Goal: Navigation & Orientation: Find specific page/section

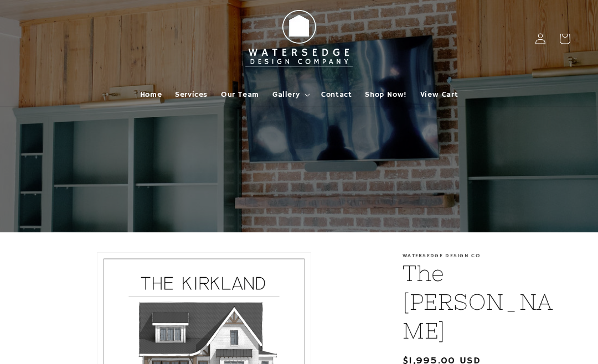
click at [288, 97] on span "Gallery" at bounding box center [285, 95] width 27 height 10
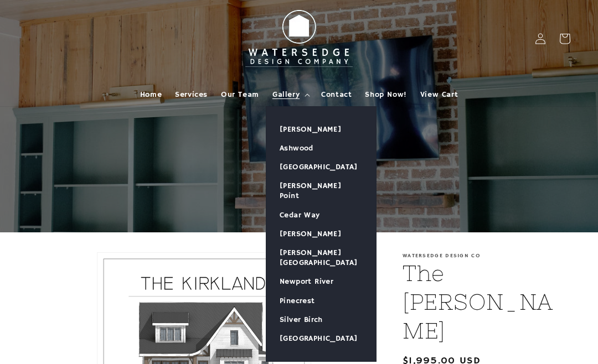
click at [291, 95] on span "Gallery" at bounding box center [285, 95] width 27 height 10
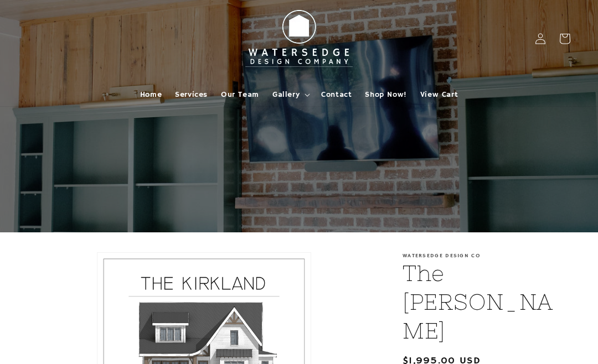
click at [301, 97] on summary "Gallery" at bounding box center [290, 94] width 49 height 23
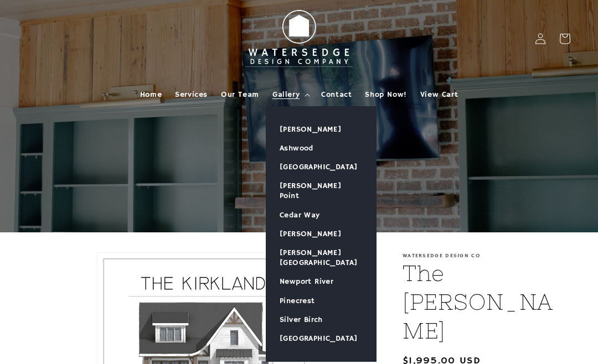
click at [318, 129] on link "[PERSON_NAME]" at bounding box center [321, 129] width 110 height 19
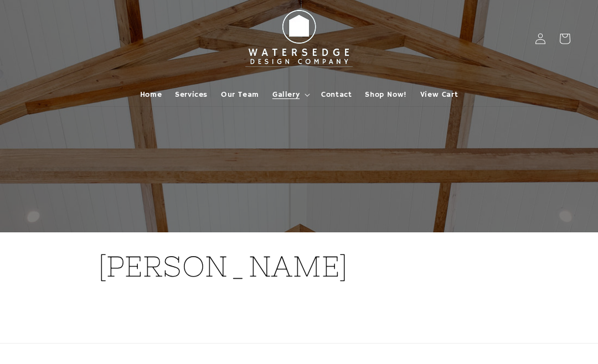
click at [292, 97] on span "Gallery" at bounding box center [285, 95] width 27 height 10
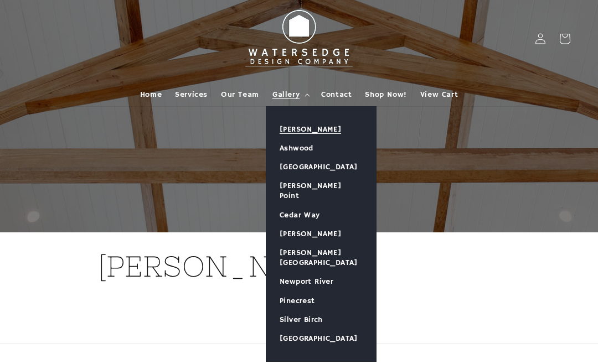
click at [308, 154] on link "Ashwood" at bounding box center [321, 148] width 110 height 19
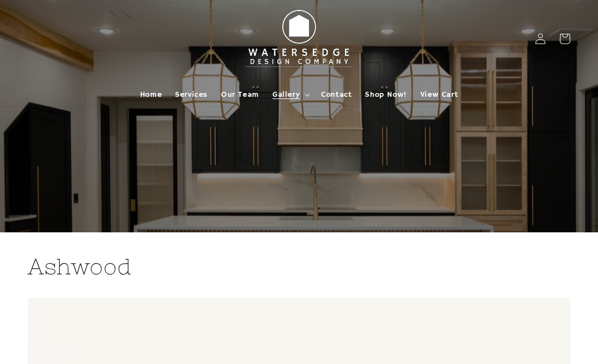
click at [296, 93] on span "Gallery" at bounding box center [285, 95] width 27 height 10
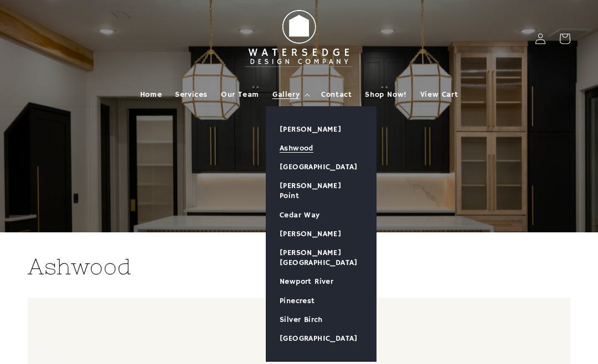
click at [331, 169] on link "[GEOGRAPHIC_DATA]" at bounding box center [321, 167] width 110 height 19
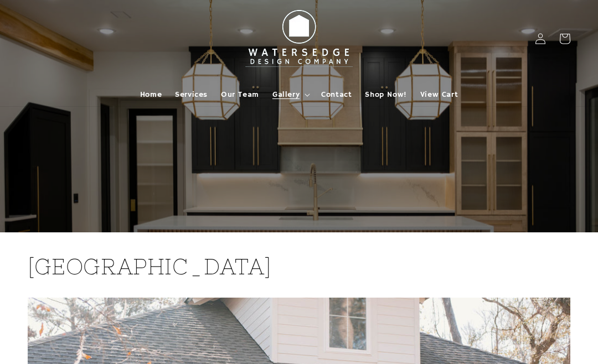
click at [292, 96] on span "Gallery" at bounding box center [285, 95] width 27 height 10
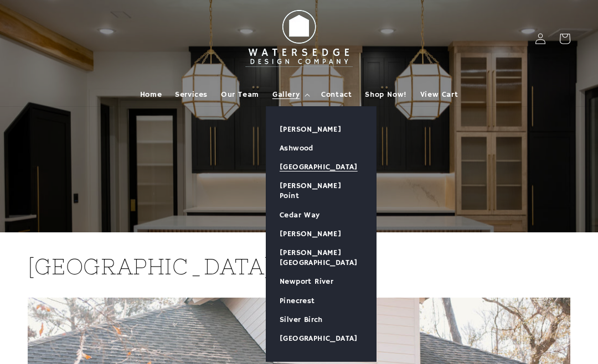
click at [324, 183] on link "[PERSON_NAME] Point" at bounding box center [321, 191] width 110 height 29
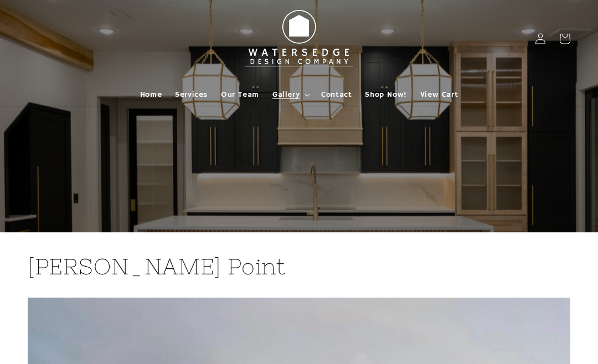
click at [290, 92] on span "Gallery" at bounding box center [285, 95] width 27 height 10
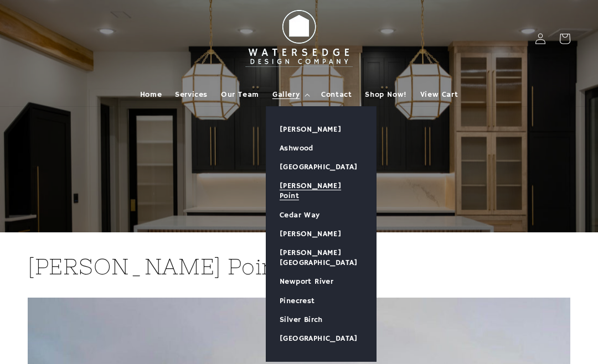
click at [314, 207] on link "Cedar Way" at bounding box center [321, 215] width 110 height 19
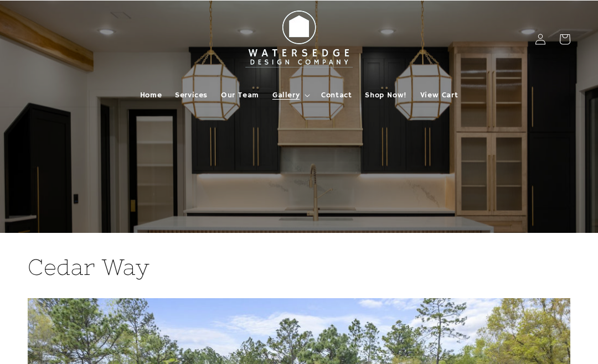
click at [294, 89] on summary "Gallery" at bounding box center [290, 94] width 49 height 23
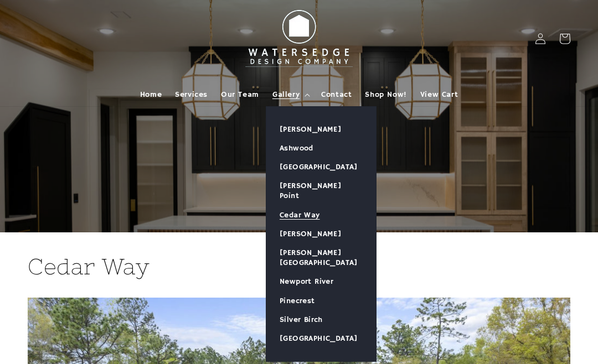
click at [325, 228] on link "[PERSON_NAME]" at bounding box center [321, 234] width 110 height 19
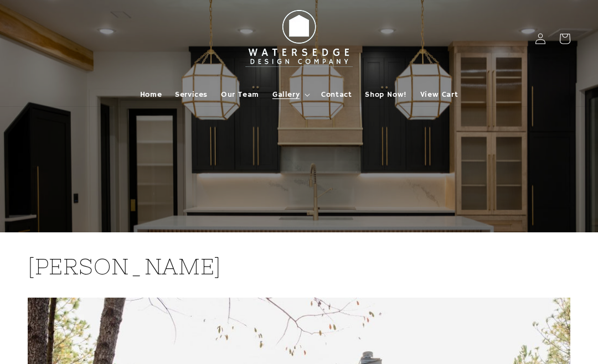
click at [293, 92] on span "Gallery" at bounding box center [285, 95] width 27 height 10
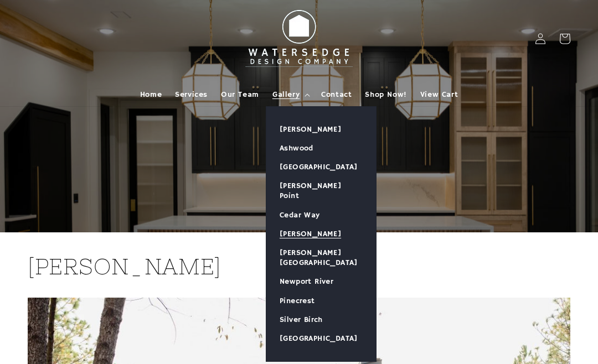
click at [337, 243] on link "[PERSON_NAME][GEOGRAPHIC_DATA]" at bounding box center [321, 257] width 110 height 29
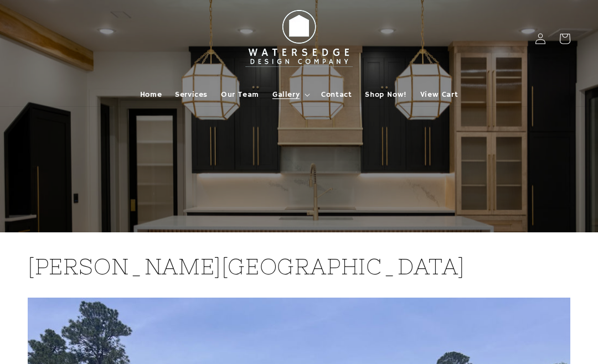
click at [288, 96] on span "Gallery" at bounding box center [285, 95] width 27 height 10
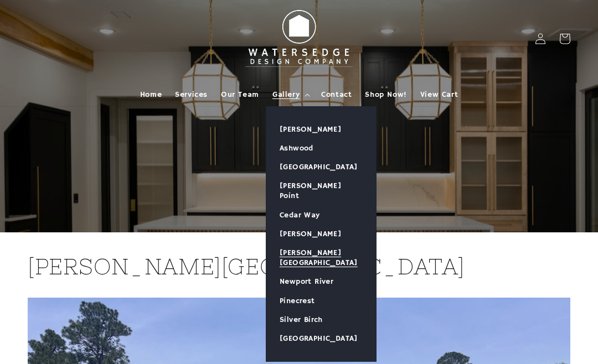
click at [330, 272] on link "Newport River" at bounding box center [321, 281] width 110 height 19
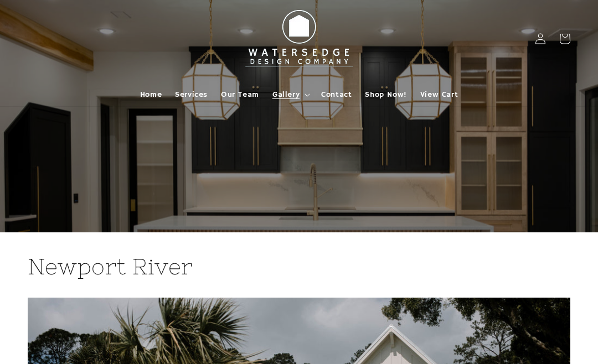
click at [295, 95] on span "Gallery" at bounding box center [285, 95] width 27 height 10
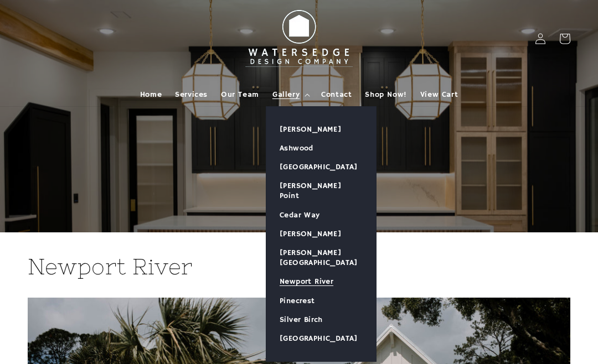
click at [312, 292] on link "Pinecrest" at bounding box center [321, 301] width 110 height 19
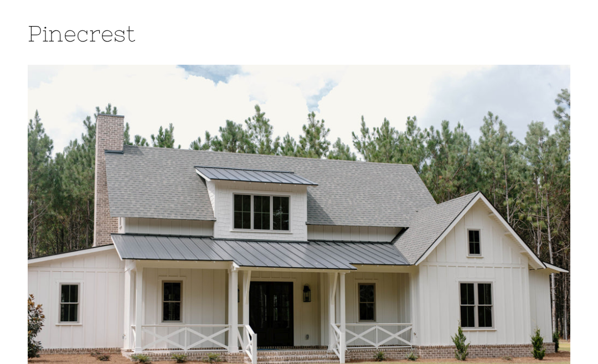
scroll to position [233, 0]
